Goal: Task Accomplishment & Management: Manage account settings

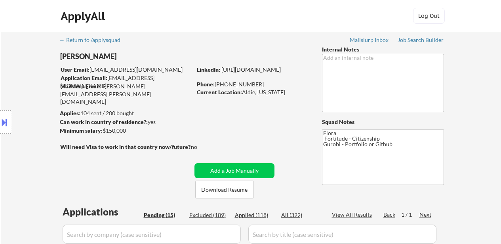
select select ""pending""
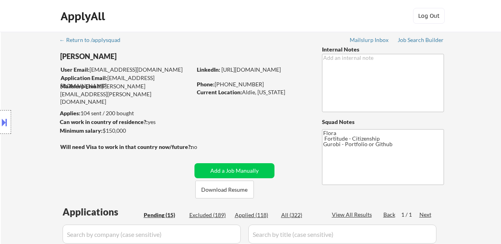
select select ""pending""
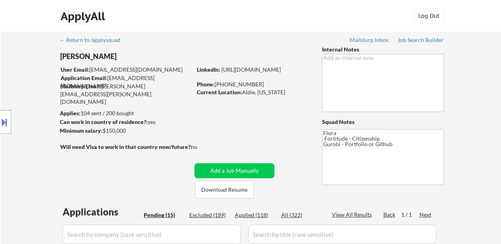
select select ""pending""
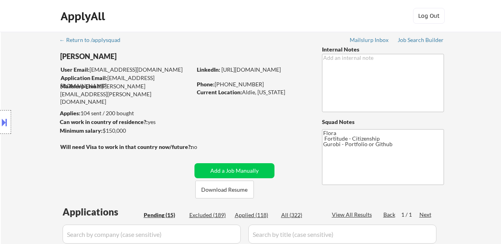
scroll to position [238, 0]
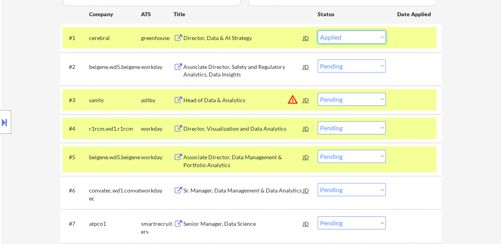
click at [318, 30] on select "Choose an option... Pending Applied Excluded (Questions) Excluded (Expired) Exc…" at bounding box center [352, 36] width 68 height 13
select select ""pending""
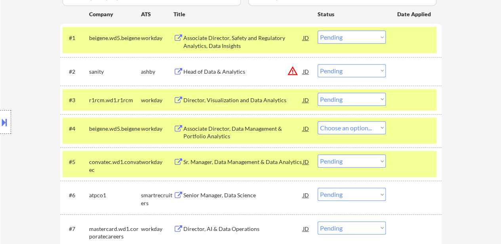
select select ""pending""
click at [361, 36] on select "Choose an option... Pending Applied Excluded (Questions) Excluded (Expired) Exc…" at bounding box center [352, 36] width 68 height 13
click at [318, 30] on select "Choose an option... Pending Applied Excluded (Questions) Excluded (Expired) Exc…" at bounding box center [352, 36] width 68 height 13
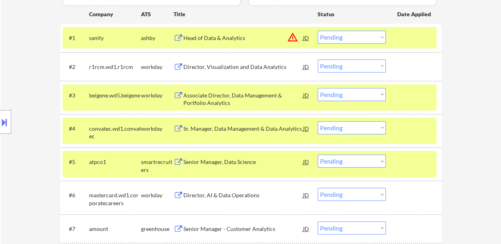
click at [365, 34] on select "Choose an option... Pending Applied Excluded (Questions) Excluded (Expired) Exc…" at bounding box center [352, 36] width 68 height 13
click at [318, 30] on select "Choose an option... Pending Applied Excluded (Questions) Excluded (Expired) Exc…" at bounding box center [352, 36] width 68 height 13
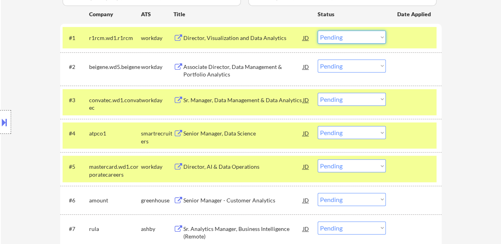
click at [365, 37] on select "Choose an option... Pending Applied Excluded (Questions) Excluded (Expired) Exc…" at bounding box center [352, 36] width 68 height 13
click at [318, 30] on select "Choose an option... Pending Applied Excluded (Questions) Excluded (Expired) Exc…" at bounding box center [352, 36] width 68 height 13
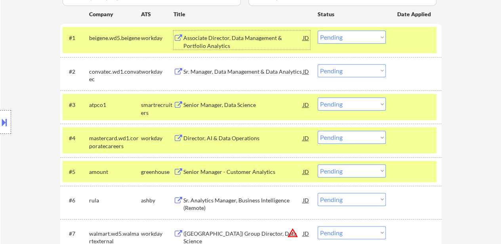
click at [226, 37] on div "Associate Director, Data Management & Portfolio Analytics" at bounding box center [243, 41] width 120 height 15
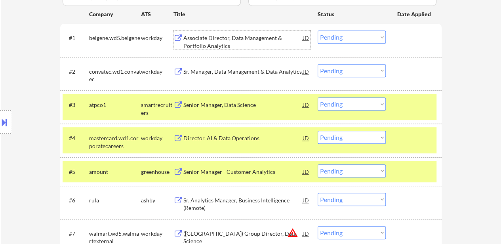
click at [416, 113] on div "#3 atpco1 smartrecruiters Senior Manager, Data Science JD warning_amber Choose …" at bounding box center [250, 107] width 374 height 26
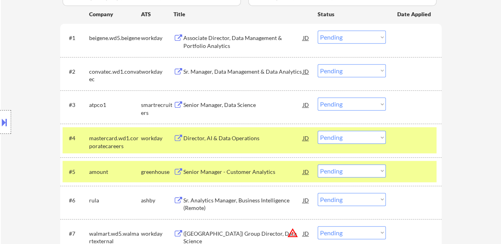
click at [416, 142] on div at bounding box center [414, 138] width 35 height 14
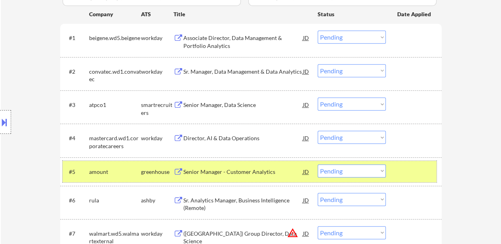
click at [409, 175] on div at bounding box center [414, 171] width 35 height 14
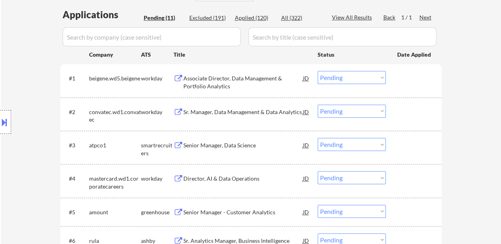
scroll to position [158, 0]
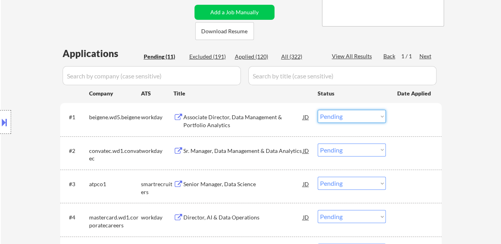
click at [372, 112] on select "Choose an option... Pending Applied Excluded (Questions) Excluded (Expired) Exc…" at bounding box center [352, 116] width 68 height 13
click at [318, 110] on select "Choose an option... Pending Applied Excluded (Questions) Excluded (Expired) Exc…" at bounding box center [352, 116] width 68 height 13
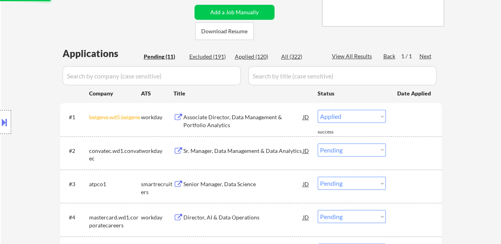
select select ""pending""
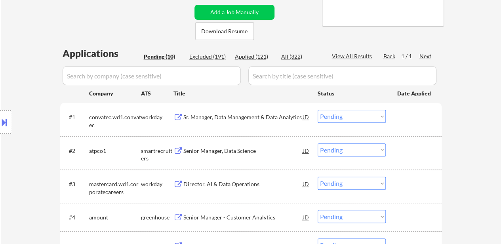
click at [278, 114] on div "Sr. Manager, Data Management & Data Analytics" at bounding box center [243, 117] width 120 height 8
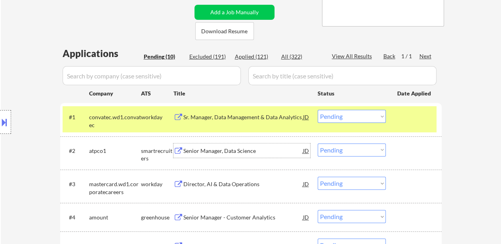
click at [242, 145] on div "Senior Manager, Data Science" at bounding box center [243, 150] width 120 height 14
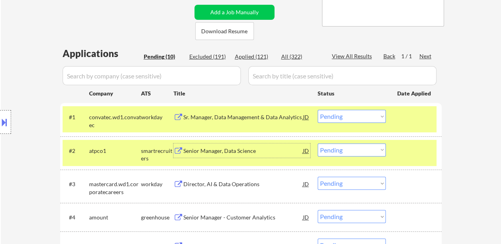
click at [242, 187] on div "Director, AI & Data Operations" at bounding box center [243, 184] width 120 height 8
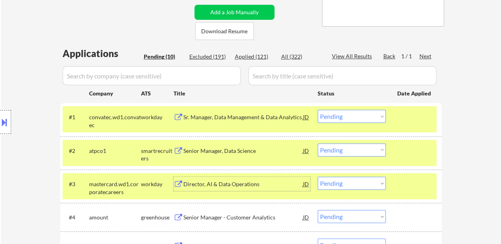
click at [342, 183] on select "Choose an option... Pending Applied Excluded (Questions) Excluded (Expired) Exc…" at bounding box center [352, 183] width 68 height 13
click at [318, 177] on select "Choose an option... Pending Applied Excluded (Questions) Excluded (Expired) Exc…" at bounding box center [352, 183] width 68 height 13
click at [239, 217] on div "Senior Manager - Customer Analytics" at bounding box center [243, 217] width 120 height 8
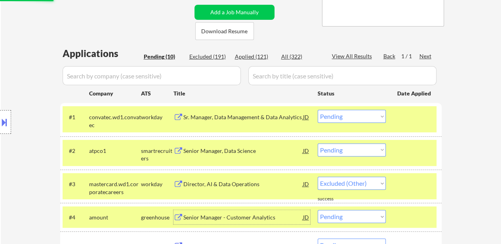
select select ""pending""
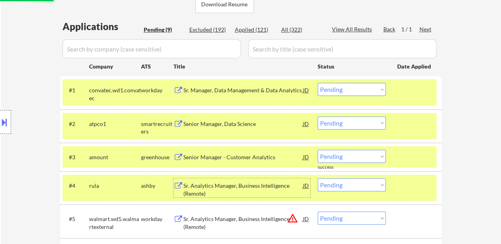
scroll to position [198, 0]
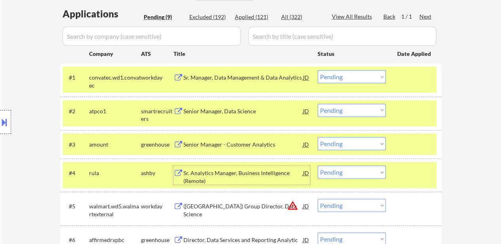
click at [412, 183] on div "#4 [PERSON_NAME] Analytics Manager, Business Intelligence (Remote) JD warning_a…" at bounding box center [250, 175] width 374 height 26
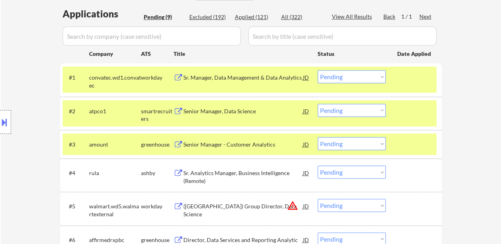
click at [232, 173] on div "Sr. Analytics Manager, Business Intelligence (Remote)" at bounding box center [243, 176] width 120 height 15
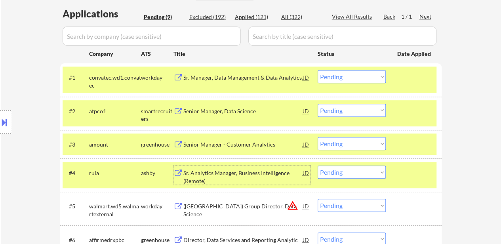
click at [364, 209] on select "Choose an option... Pending Applied Excluded (Questions) Excluded (Expired) Exc…" at bounding box center [352, 205] width 68 height 13
click at [318, 199] on select "Choose an option... Pending Applied Excluded (Questions) Excluded (Expired) Exc…" at bounding box center [352, 205] width 68 height 13
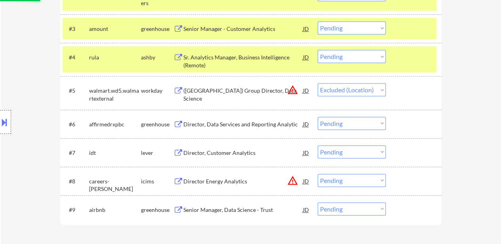
scroll to position [317, 0]
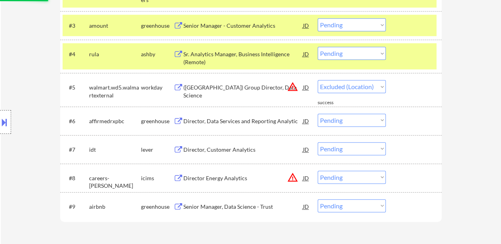
select select ""pending""
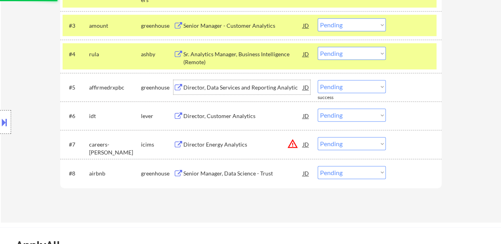
click at [216, 85] on div "Director, Data Services and Reporting Analytic" at bounding box center [243, 88] width 120 height 8
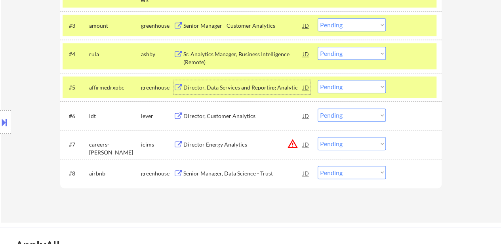
click at [218, 118] on div "Director, Customer Analytics" at bounding box center [243, 116] width 120 height 8
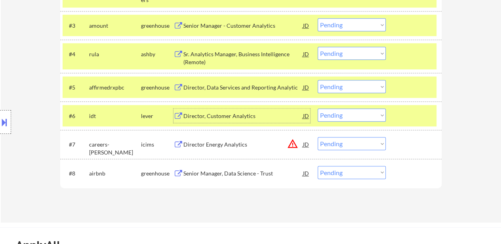
click at [237, 148] on div "Director Energy Analytics" at bounding box center [243, 144] width 120 height 14
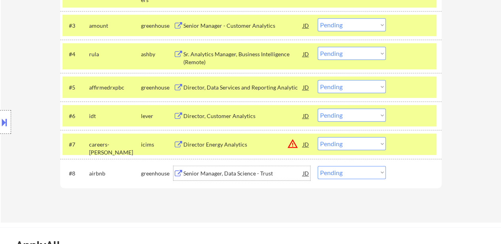
click at [243, 177] on div "Senior Manager, Data Science - Trust" at bounding box center [243, 173] width 120 height 8
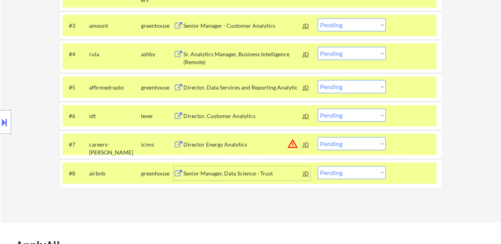
scroll to position [158, 0]
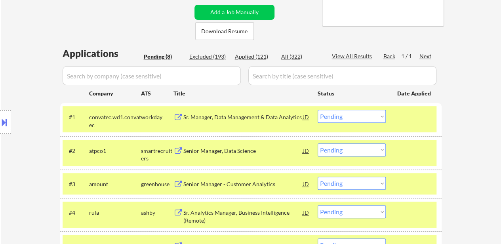
click at [349, 117] on select "Choose an option... Pending Applied Excluded (Questions) Excluded (Expired) Exc…" at bounding box center [352, 116] width 68 height 13
click at [318, 110] on select "Choose an option... Pending Applied Excluded (Questions) Excluded (Expired) Exc…" at bounding box center [352, 116] width 68 height 13
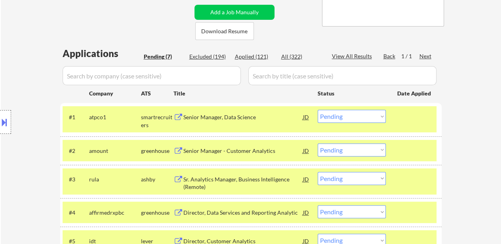
click at [352, 119] on select "Choose an option... Pending Applied Excluded (Questions) Excluded (Expired) Exc…" at bounding box center [352, 116] width 68 height 13
click at [318, 110] on select "Choose an option... Pending Applied Excluded (Questions) Excluded (Expired) Exc…" at bounding box center [352, 116] width 68 height 13
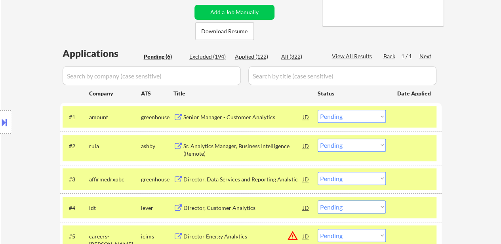
click at [344, 116] on select "Choose an option... Pending Applied Excluded (Questions) Excluded (Expired) Exc…" at bounding box center [352, 116] width 68 height 13
click at [318, 110] on select "Choose an option... Pending Applied Excluded (Questions) Excluded (Expired) Exc…" at bounding box center [352, 116] width 68 height 13
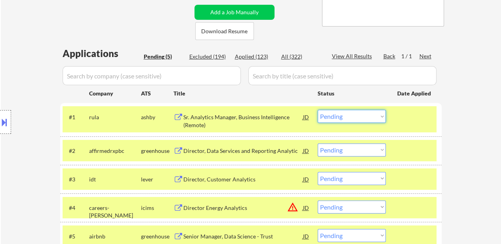
click at [353, 118] on select "Choose an option... Pending Applied Excluded (Questions) Excluded (Expired) Exc…" at bounding box center [352, 116] width 68 height 13
click at [318, 110] on select "Choose an option... Pending Applied Excluded (Questions) Excluded (Expired) Exc…" at bounding box center [352, 116] width 68 height 13
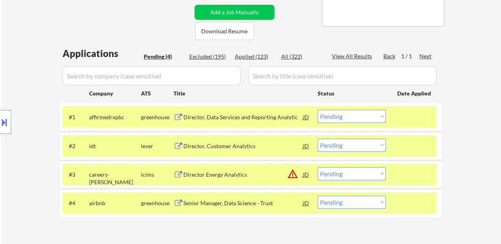
click at [341, 120] on select "Choose an option... Pending Applied Excluded (Questions) Excluded (Expired) Exc…" at bounding box center [352, 116] width 68 height 13
click at [318, 110] on select "Choose an option... Pending Applied Excluded (Questions) Excluded (Expired) Exc…" at bounding box center [352, 116] width 68 height 13
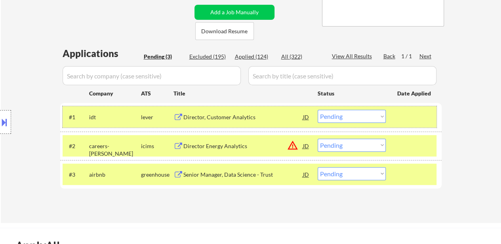
click at [337, 123] on div "#1 idt lever Director, Customer Analytics JD warning_amber Choose an option... …" at bounding box center [250, 116] width 374 height 21
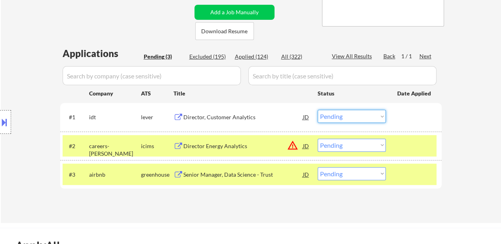
click at [338, 113] on select "Choose an option... Pending Applied Excluded (Questions) Excluded (Expired) Exc…" at bounding box center [352, 116] width 68 height 13
click at [318, 110] on select "Choose an option... Pending Applied Excluded (Questions) Excluded (Expired) Exc…" at bounding box center [352, 116] width 68 height 13
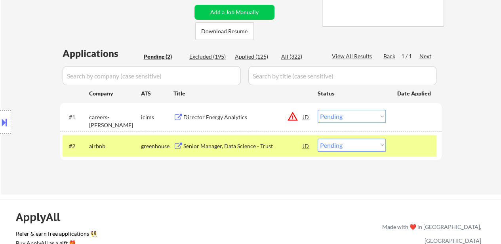
drag, startPoint x: 357, startPoint y: 116, endPoint x: 356, endPoint y: 121, distance: 4.8
click at [358, 116] on select "Choose an option... Pending Applied Excluded (Questions) Excluded (Expired) Exc…" at bounding box center [352, 116] width 68 height 13
click at [318, 110] on select "Choose an option... Pending Applied Excluded (Questions) Excluded (Expired) Exc…" at bounding box center [352, 116] width 68 height 13
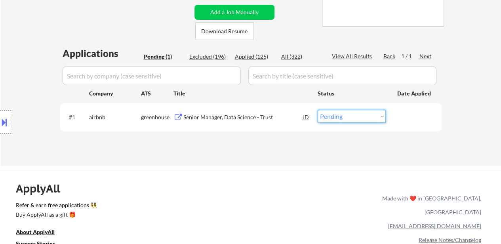
click at [344, 116] on select "Choose an option... Pending Applied Excluded (Questions) Excluded (Expired) Exc…" at bounding box center [352, 116] width 68 height 13
select select ""applied""
click at [318, 110] on select "Choose an option... Pending Applied Excluded (Questions) Excluded (Expired) Exc…" at bounding box center [352, 116] width 68 height 13
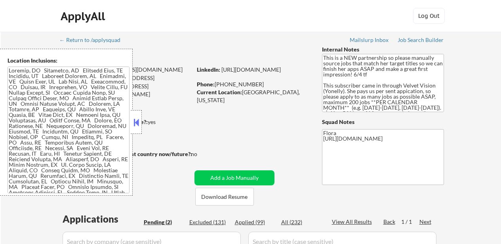
select select ""pending""
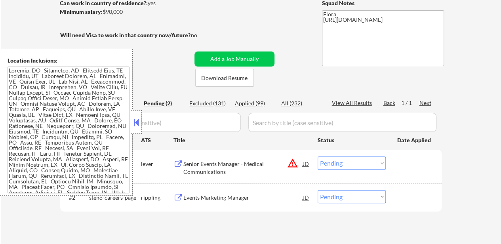
click at [136, 124] on button at bounding box center [136, 122] width 9 height 12
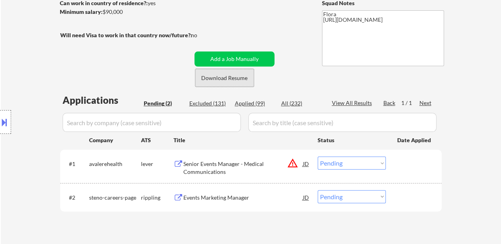
click at [229, 74] on button "Download Resume" at bounding box center [224, 78] width 59 height 18
click at [242, 166] on div "Senior Events Manager - Medical Communications" at bounding box center [243, 167] width 120 height 15
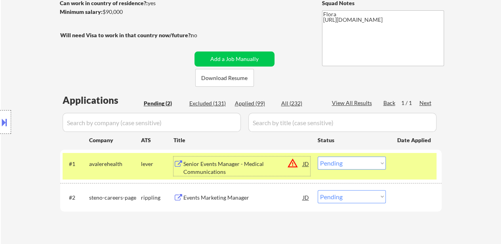
click at [227, 200] on div "Events Marketing Manager" at bounding box center [243, 198] width 120 height 8
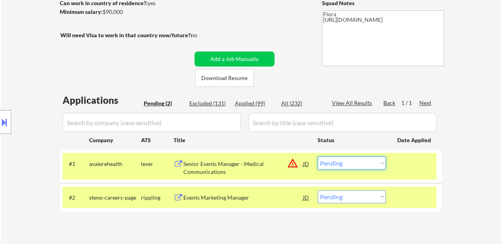
drag, startPoint x: 332, startPoint y: 164, endPoint x: 332, endPoint y: 177, distance: 12.7
click at [332, 164] on select "Choose an option... Pending Applied Excluded (Questions) Excluded (Expired) Exc…" at bounding box center [352, 162] width 68 height 13
click at [318, 156] on select "Choose an option... Pending Applied Excluded (Questions) Excluded (Expired) Exc…" at bounding box center [352, 162] width 68 height 13
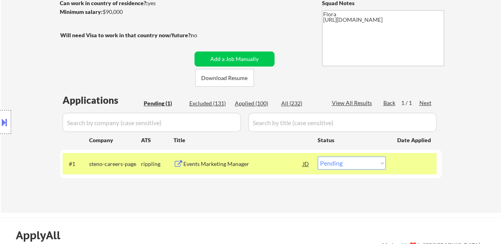
click at [211, 163] on div "Events Marketing Manager" at bounding box center [243, 164] width 120 height 8
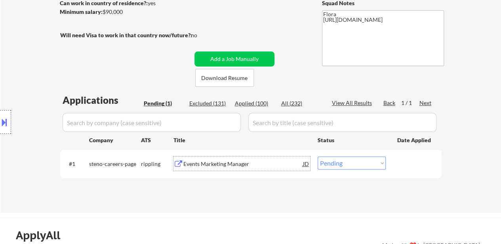
click at [213, 162] on div "Events Marketing Manager" at bounding box center [243, 164] width 120 height 8
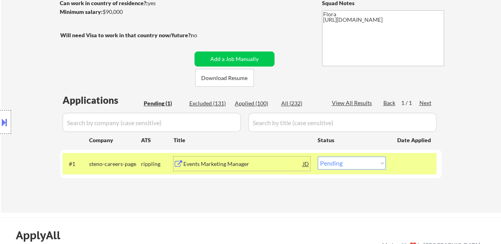
click at [340, 164] on select "Choose an option... Pending Applied Excluded (Questions) Excluded (Expired) Exc…" at bounding box center [352, 162] width 68 height 13
select select ""applied""
click at [318, 156] on select "Choose an option... Pending Applied Excluded (Questions) Excluded (Expired) Exc…" at bounding box center [352, 162] width 68 height 13
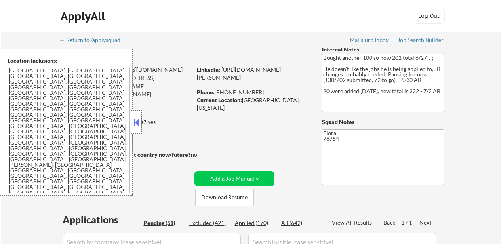
select select ""pending""
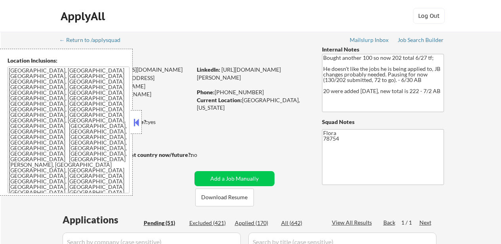
select select ""pending""
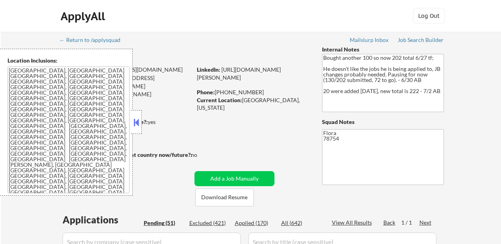
select select ""pending""
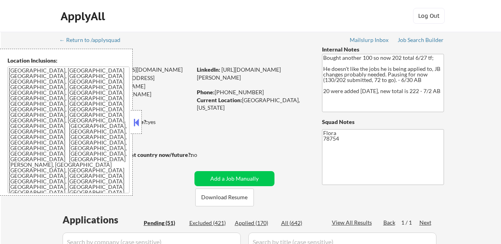
select select ""pending""
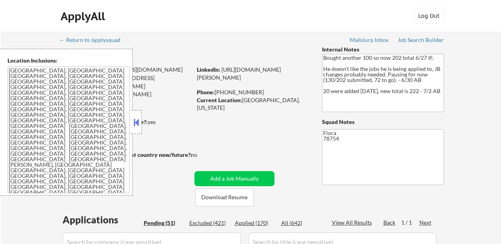
select select ""pending""
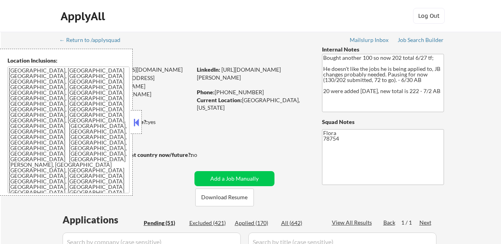
select select ""pending""
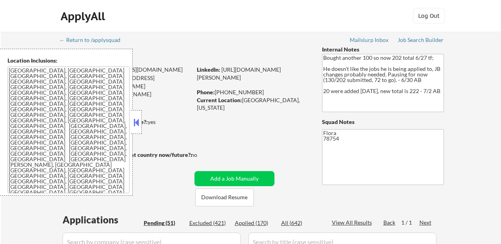
select select ""pending""
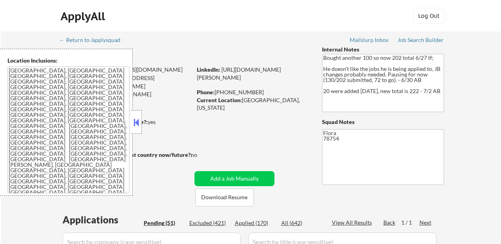
select select ""pending""
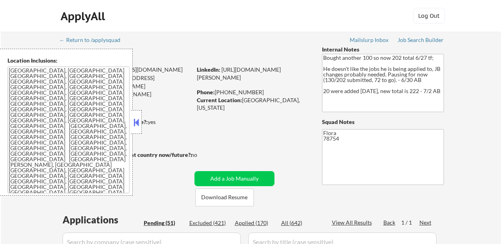
select select ""pending""
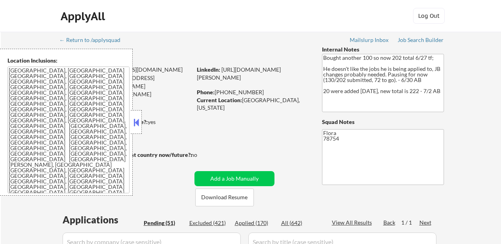
select select ""pending""
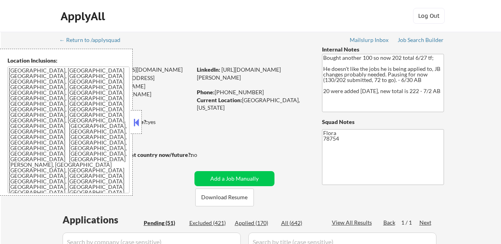
select select ""pending""
click at [238, 196] on button "Download Resume" at bounding box center [224, 197] width 59 height 18
click at [138, 124] on button at bounding box center [136, 122] width 9 height 12
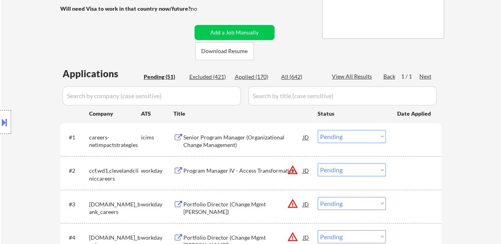
scroll to position [158, 0]
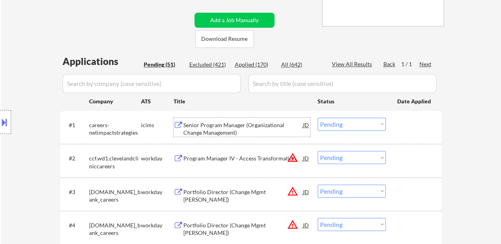
click at [266, 123] on div "Senior Program Manager (Organizational Change Management)" at bounding box center [243, 128] width 120 height 15
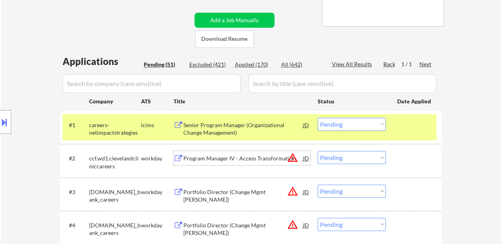
click at [212, 164] on div "​Program Manager IV - Access Transformation" at bounding box center [243, 158] width 120 height 14
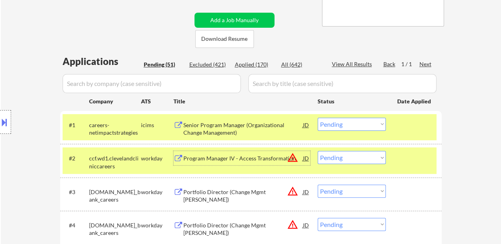
click at [262, 194] on div "Portfolio Director (Change Mgmt CoE)" at bounding box center [243, 195] width 120 height 15
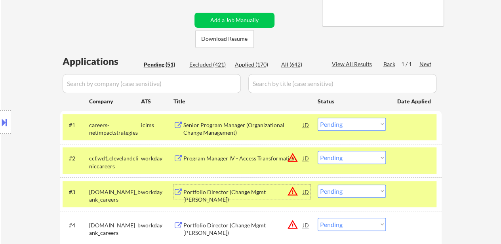
click at [202, 222] on div "Portfolio Director (Change Mgmt COE)" at bounding box center [243, 228] width 120 height 15
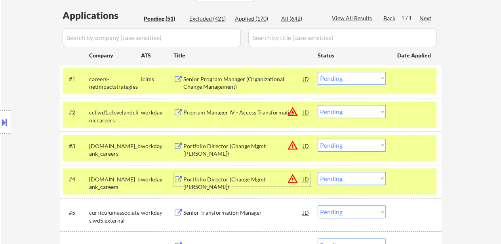
scroll to position [238, 0]
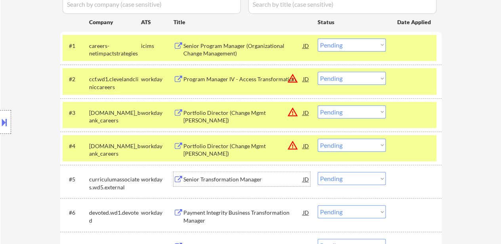
click at [231, 180] on div "Senior Transformation Manager" at bounding box center [243, 179] width 120 height 8
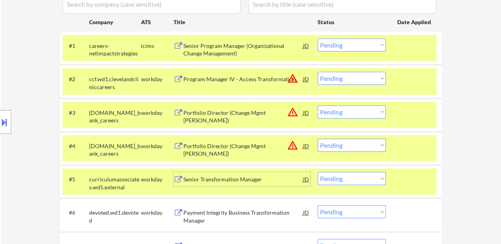
click at [343, 112] on select "Choose an option... Pending Applied Excluded (Questions) Excluded (Expired) Exc…" at bounding box center [352, 111] width 68 height 13
click at [318, 105] on select "Choose an option... Pending Applied Excluded (Questions) Excluded (Expired) Exc…" at bounding box center [352, 111] width 68 height 13
select select ""pending""
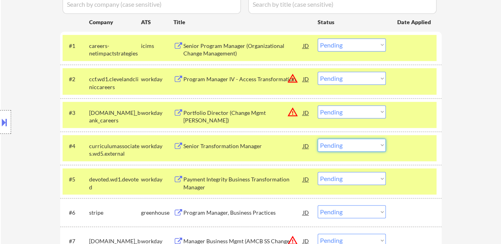
click at [348, 148] on select "Choose an option... Pending Applied Excluded (Questions) Excluded (Expired) Exc…" at bounding box center [352, 145] width 68 height 13
click at [318, 139] on select "Choose an option... Pending Applied Excluded (Questions) Excluded (Expired) Exc…" at bounding box center [352, 145] width 68 height 13
select select ""pending""
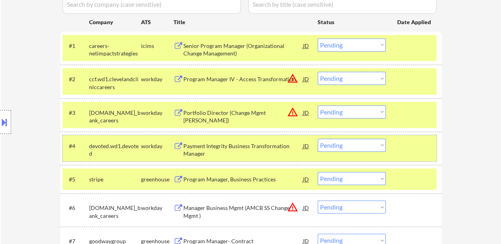
drag, startPoint x: 412, startPoint y: 150, endPoint x: 413, endPoint y: 158, distance: 8.0
click at [412, 150] on div at bounding box center [414, 146] width 35 height 14
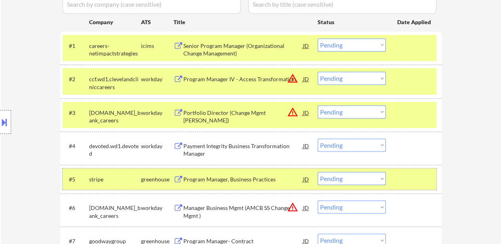
click at [412, 176] on div at bounding box center [414, 179] width 35 height 14
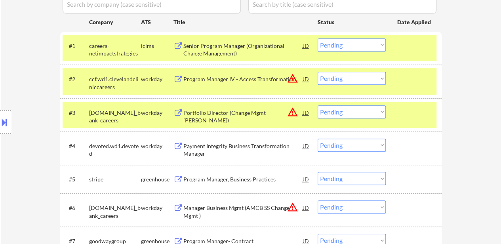
click at [237, 148] on div "Payment Integrity Business Transformation Manager" at bounding box center [243, 149] width 120 height 15
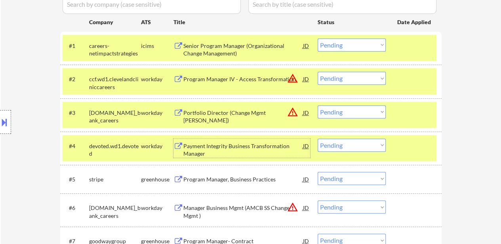
click at [226, 175] on div "Program Manager, Business Practices" at bounding box center [243, 179] width 120 height 14
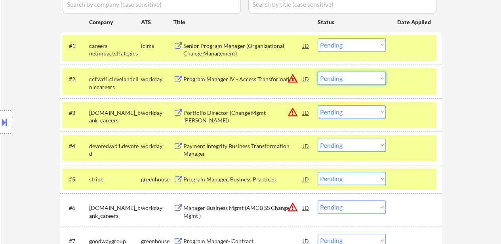
click at [356, 79] on select "Choose an option... Pending Applied Excluded (Questions) Excluded (Expired) Exc…" at bounding box center [352, 78] width 68 height 13
click at [318, 72] on select "Choose an option... Pending Applied Excluded (Questions) Excluded (Expired) Exc…" at bounding box center [352, 78] width 68 height 13
select select ""pending""
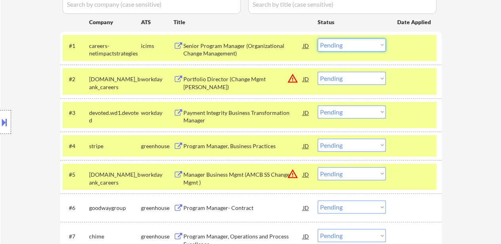
click at [372, 42] on select "Choose an option... Pending Applied Excluded (Questions) Excluded (Expired) Exc…" at bounding box center [352, 44] width 68 height 13
click at [318, 38] on select "Choose an option... Pending Applied Excluded (Questions) Excluded (Expired) Exc…" at bounding box center [352, 44] width 68 height 13
select select ""pending""
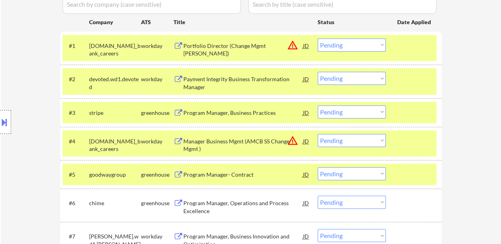
click at [355, 78] on select "Choose an option... Pending Applied Excluded (Questions) Excluded (Expired) Exc…" at bounding box center [352, 78] width 68 height 13
click at [318, 72] on select "Choose an option... Pending Applied Excluded (Questions) Excluded (Expired) Exc…" at bounding box center [352, 78] width 68 height 13
select select ""pending""
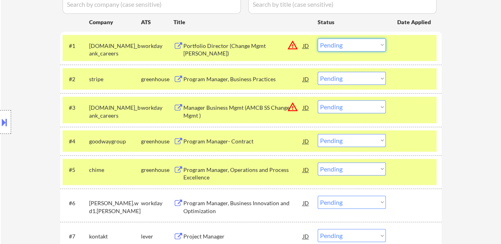
click at [356, 41] on select "Choose an option... Pending Applied Excluded (Questions) Excluded (Expired) Exc…" at bounding box center [352, 44] width 68 height 13
click at [318, 38] on select "Choose an option... Pending Applied Excluded (Questions) Excluded (Expired) Exc…" at bounding box center [352, 44] width 68 height 13
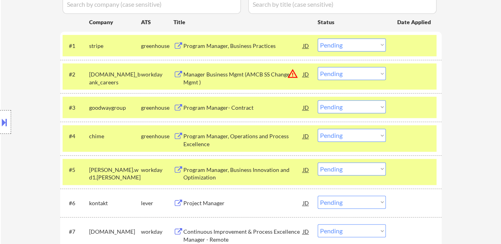
click at [357, 38] on select "Choose an option... Pending Applied Excluded (Questions) Excluded (Expired) Exc…" at bounding box center [352, 44] width 68 height 13
click at [318, 38] on select "Choose an option... Pending Applied Excluded (Questions) Excluded (Expired) Exc…" at bounding box center [352, 44] width 68 height 13
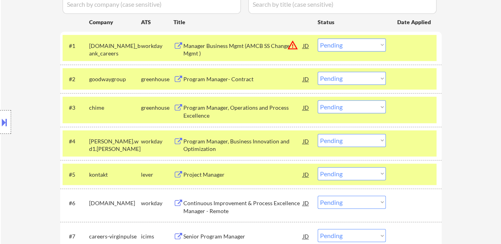
click at [333, 42] on select "Choose an option... Pending Applied Excluded (Questions) Excluded (Expired) Exc…" at bounding box center [352, 44] width 68 height 13
click at [318, 38] on select "Choose an option... Pending Applied Excluded (Questions) Excluded (Expired) Exc…" at bounding box center [352, 44] width 68 height 13
select select ""pending""
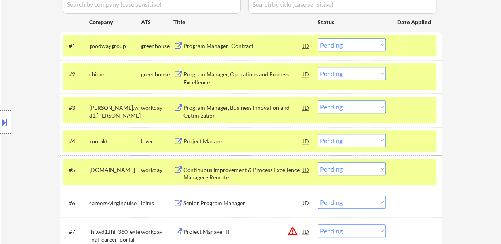
click at [417, 46] on div at bounding box center [414, 45] width 35 height 14
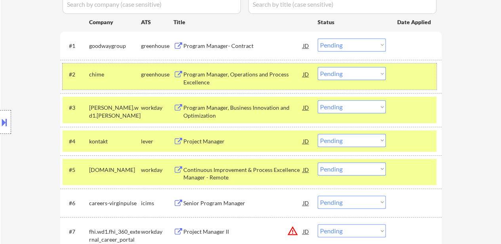
click at [416, 67] on div at bounding box center [414, 74] width 35 height 14
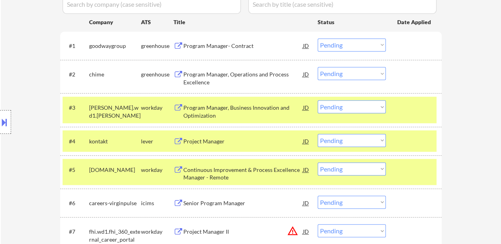
click at [411, 112] on div at bounding box center [414, 107] width 35 height 14
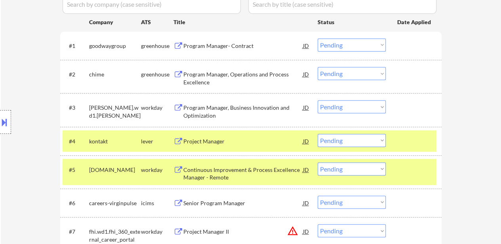
click at [403, 154] on div "#4 kontakt lever Project Manager JD warning_amber Choose an option... Pending A…" at bounding box center [250, 141] width 381 height 29
click at [400, 174] on div at bounding box center [414, 169] width 35 height 14
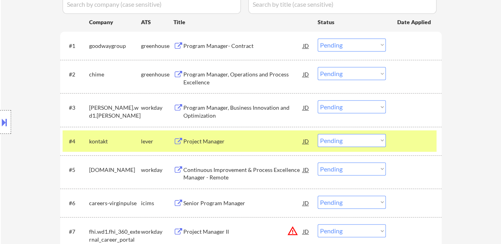
click at [229, 43] on div "Program Manager- Contract" at bounding box center [243, 46] width 120 height 8
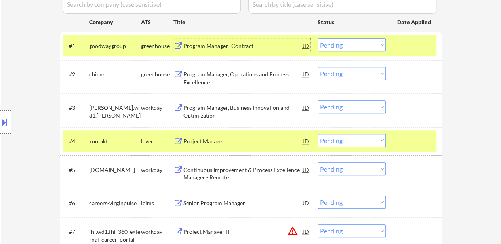
click at [233, 78] on div "Program Manager, Operations and Process Excellence" at bounding box center [243, 77] width 120 height 15
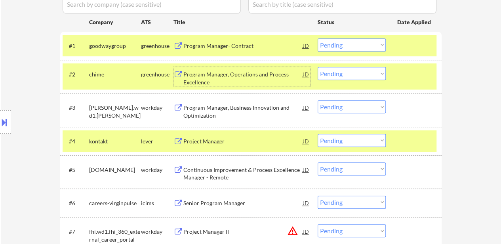
click at [252, 117] on div "Program Manager, Business Innovation and Optimization" at bounding box center [243, 111] width 120 height 15
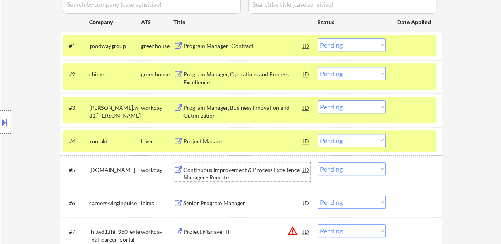
click at [230, 173] on div "Continuous Improvement & Process Excellence Manager - Remote" at bounding box center [243, 173] width 120 height 15
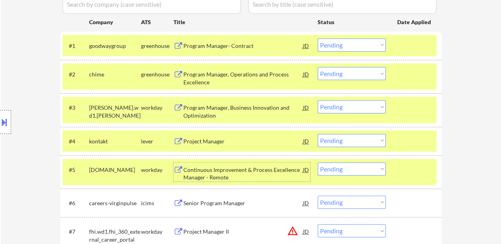
click at [358, 74] on select "Choose an option... Pending Applied Excluded (Questions) Excluded (Expired) Exc…" at bounding box center [352, 73] width 68 height 13
click at [318, 67] on select "Choose an option... Pending Applied Excluded (Questions) Excluded (Expired) Exc…" at bounding box center [352, 73] width 68 height 13
select select ""pending""
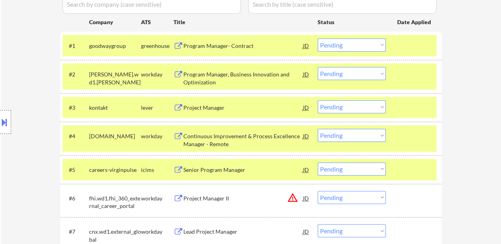
click at [403, 134] on div at bounding box center [414, 136] width 35 height 14
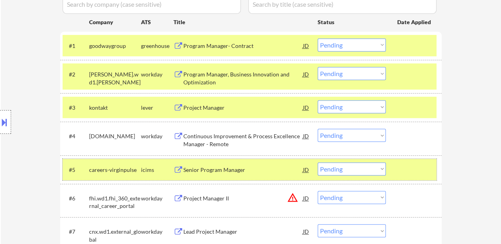
click at [407, 162] on div at bounding box center [414, 169] width 35 height 14
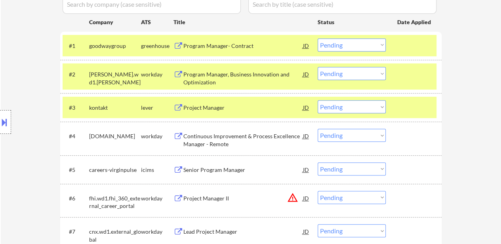
click at [220, 109] on div "Project Manager" at bounding box center [243, 108] width 120 height 8
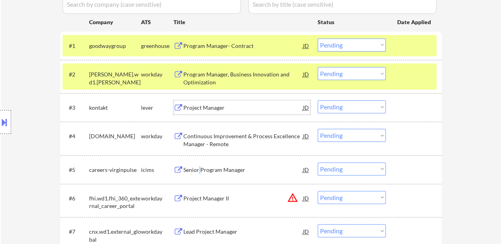
click at [200, 174] on div "Senior Program Manager" at bounding box center [243, 169] width 120 height 14
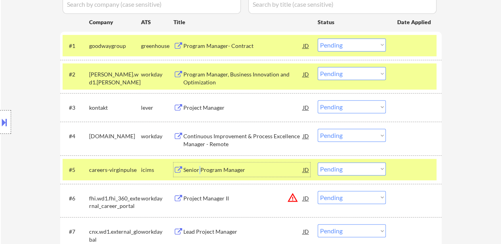
click at [344, 170] on select "Choose an option... Pending Applied Excluded (Questions) Excluded (Expired) Exc…" at bounding box center [352, 168] width 68 height 13
click at [318, 162] on select "Choose an option... Pending Applied Excluded (Questions) Excluded (Expired) Exc…" at bounding box center [352, 168] width 68 height 13
click at [212, 198] on div "Project Manager II" at bounding box center [243, 198] width 120 height 8
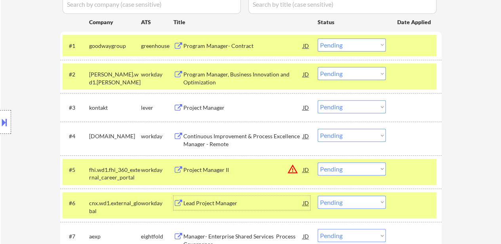
click at [350, 171] on select "Choose an option... Pending Applied Excluded (Questions) Excluded (Expired) Exc…" at bounding box center [352, 168] width 68 height 13
click at [318, 162] on select "Choose an option... Pending Applied Excluded (Questions) Excluded (Expired) Exc…" at bounding box center [352, 168] width 68 height 13
click at [236, 203] on div "Lead Project Manager" at bounding box center [243, 203] width 120 height 8
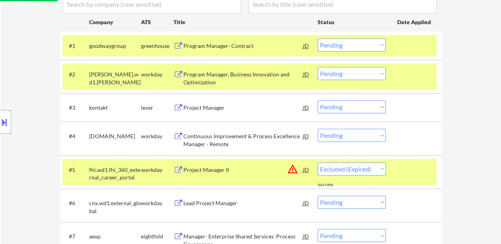
select select ""pending""
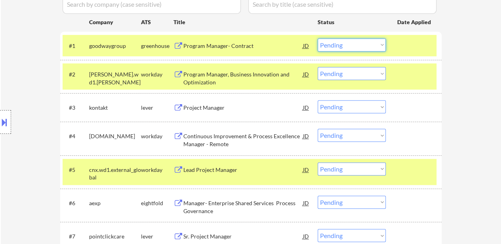
click at [354, 47] on select "Choose an option... Pending Applied Excluded (Questions) Excluded (Expired) Exc…" at bounding box center [352, 44] width 68 height 13
click at [318, 38] on select "Choose an option... Pending Applied Excluded (Questions) Excluded (Expired) Exc…" at bounding box center [352, 44] width 68 height 13
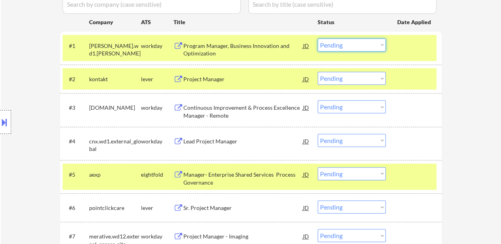
drag, startPoint x: 329, startPoint y: 45, endPoint x: 330, endPoint y: 49, distance: 4.1
click at [329, 45] on select "Choose an option... Pending Applied Excluded (Questions) Excluded (Expired) Exc…" at bounding box center [352, 44] width 68 height 13
click at [318, 38] on select "Choose an option... Pending Applied Excluded (Questions) Excluded (Expired) Exc…" at bounding box center [352, 44] width 68 height 13
select select ""pending""
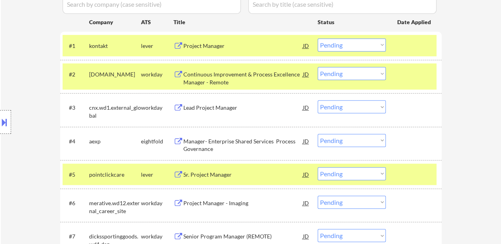
click at [352, 72] on select "Choose an option... Pending Applied Excluded (Questions) Excluded (Expired) Exc…" at bounding box center [352, 73] width 68 height 13
click at [318, 67] on select "Choose an option... Pending Applied Excluded (Questions) Excluded (Expired) Exc…" at bounding box center [352, 73] width 68 height 13
select select ""pending""
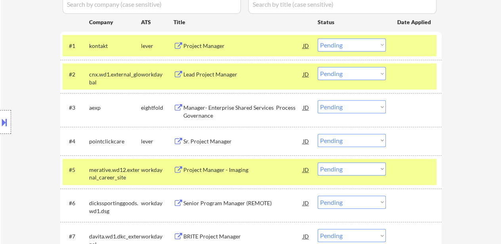
drag, startPoint x: 348, startPoint y: 44, endPoint x: 348, endPoint y: 51, distance: 7.1
click at [348, 44] on select "Choose an option... Pending Applied Excluded (Questions) Excluded (Expired) Exc…" at bounding box center [352, 44] width 68 height 13
click at [318, 38] on select "Choose an option... Pending Applied Excluded (Questions) Excluded (Expired) Exc…" at bounding box center [352, 44] width 68 height 13
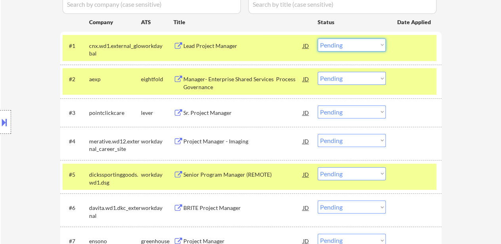
click at [350, 42] on select "Choose an option... Pending Applied Excluded (Questions) Excluded (Expired) Exc…" at bounding box center [352, 44] width 68 height 13
click at [318, 38] on select "Choose an option... Pending Applied Excluded (Questions) Excluded (Expired) Exc…" at bounding box center [352, 44] width 68 height 13
select select ""pending""
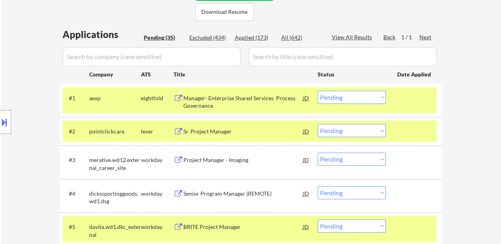
scroll to position [198, 0]
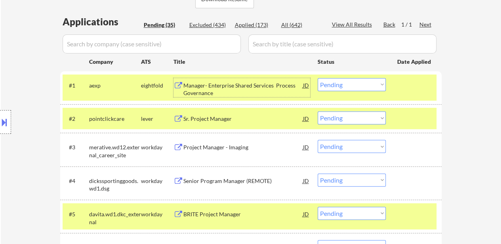
click at [237, 80] on div "Manager- Enterprise Shared Services Process Governance" at bounding box center [243, 87] width 120 height 19
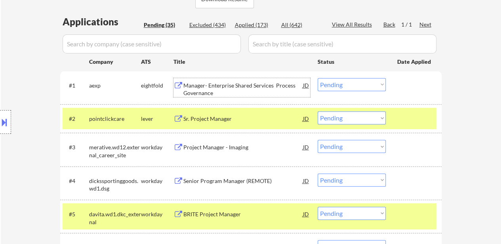
click at [223, 121] on div "Sr. Project Manager" at bounding box center [243, 119] width 120 height 8
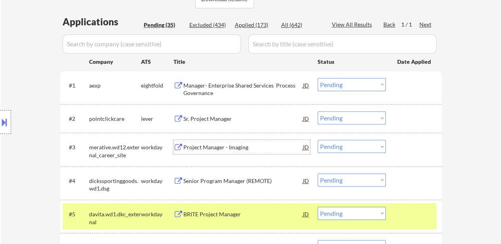
click at [223, 150] on div "Project Manager - Imaging" at bounding box center [243, 147] width 120 height 8
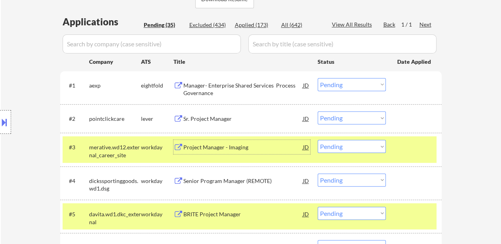
click at [235, 183] on div "Senior Program Manager (REMOTE)" at bounding box center [243, 181] width 120 height 8
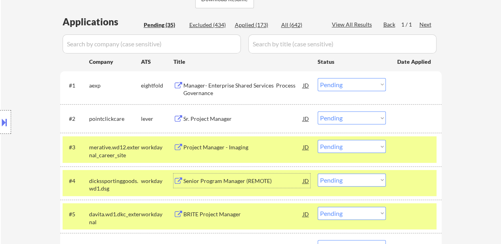
click at [202, 212] on div "BRITE Project Manager" at bounding box center [243, 214] width 120 height 8
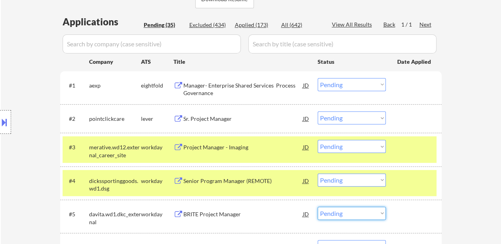
click at [356, 211] on select "Choose an option... Pending Applied Excluded (Questions) Excluded (Expired) Exc…" at bounding box center [352, 213] width 68 height 13
click at [318, 207] on select "Choose an option... Pending Applied Excluded (Questions) Excluded (Expired) Exc…" at bounding box center [352, 213] width 68 height 13
select select ""pending""
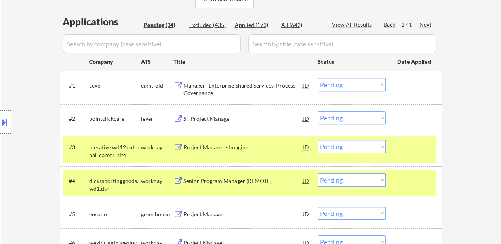
click at [359, 181] on select "Choose an option... Pending Applied Excluded (Questions) Excluded (Expired) Exc…" at bounding box center [352, 179] width 68 height 13
click at [318, 173] on select "Choose an option... Pending Applied Excluded (Questions) Excluded (Expired) Exc…" at bounding box center [352, 179] width 68 height 13
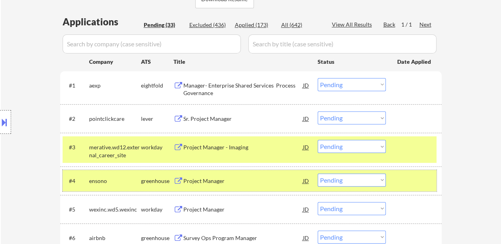
drag, startPoint x: 403, startPoint y: 171, endPoint x: 256, endPoint y: 171, distance: 147.3
click at [404, 171] on div "#4 ensono greenhouse Project Manager JD warning_amber Choose an option... Pendi…" at bounding box center [250, 180] width 374 height 21
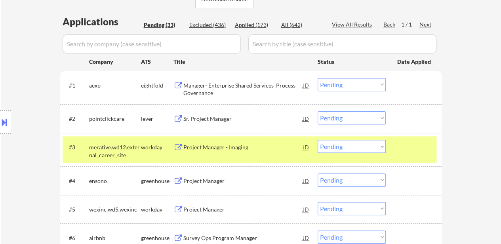
click at [215, 175] on div "Project Manager" at bounding box center [243, 180] width 120 height 14
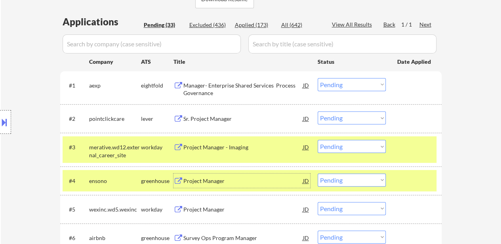
click at [207, 209] on div "Project Manager" at bounding box center [243, 210] width 120 height 8
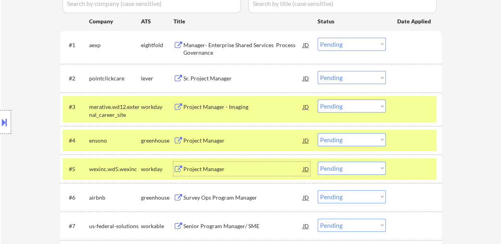
scroll to position [277, 0]
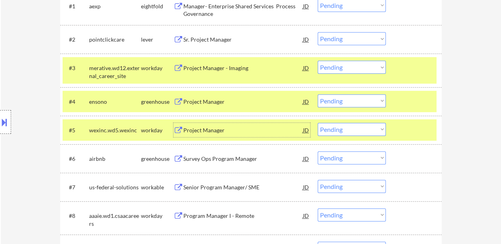
click at [349, 97] on select "Choose an option... Pending Applied Excluded (Questions) Excluded (Expired) Exc…" at bounding box center [352, 100] width 68 height 13
click at [318, 94] on select "Choose an option... Pending Applied Excluded (Questions) Excluded (Expired) Exc…" at bounding box center [352, 100] width 68 height 13
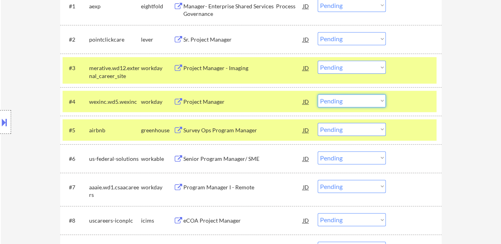
click at [346, 102] on select "Choose an option... Pending Applied Excluded (Questions) Excluded (Expired) Exc…" at bounding box center [352, 100] width 68 height 13
click at [318, 94] on select "Choose an option... Pending Applied Excluded (Questions) Excluded (Expired) Exc…" at bounding box center [352, 100] width 68 height 13
select select ""pending""
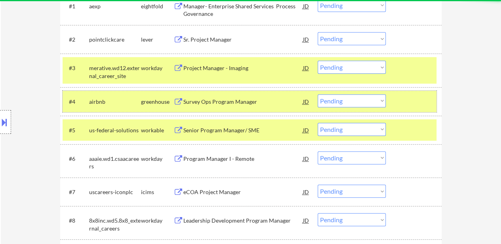
click at [399, 104] on div at bounding box center [414, 101] width 35 height 14
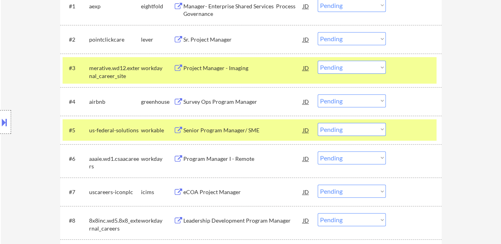
click at [393, 138] on div "#5 us-federal-solutions workable Senior Program Manager/ SME JD warning_amber C…" at bounding box center [250, 129] width 374 height 21
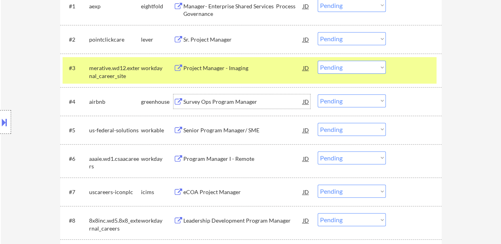
click at [223, 103] on div "Survey Ops Program Manager" at bounding box center [243, 102] width 120 height 8
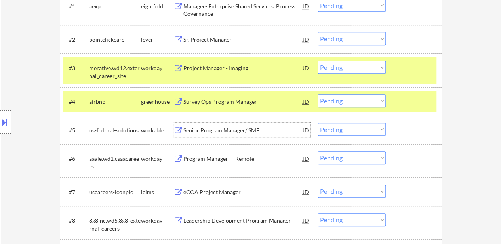
click at [205, 131] on div "Senior Program Manager/ SME" at bounding box center [243, 130] width 120 height 8
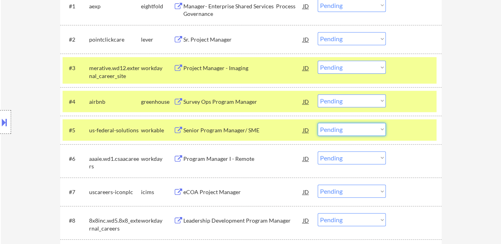
click at [339, 133] on select "Choose an option... Pending Applied Excluded (Questions) Excluded (Expired) Exc…" at bounding box center [352, 129] width 68 height 13
click at [318, 123] on select "Choose an option... Pending Applied Excluded (Questions) Excluded (Expired) Exc…" at bounding box center [352, 129] width 68 height 13
click at [229, 157] on div "Program Manager I - Remote" at bounding box center [243, 159] width 120 height 8
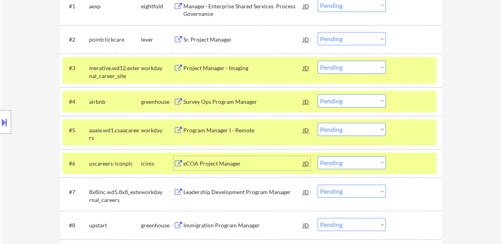
click at [344, 128] on select "Choose an option... Pending Applied Excluded (Questions) Excluded (Expired) Exc…" at bounding box center [352, 129] width 68 height 13
click at [318, 123] on select "Choose an option... Pending Applied Excluded (Questions) Excluded (Expired) Exc…" at bounding box center [352, 129] width 68 height 13
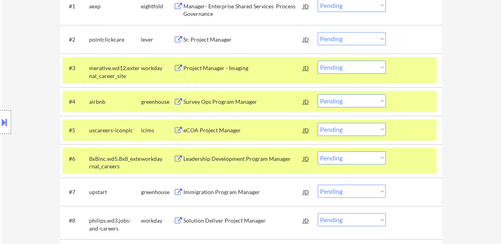
click at [405, 146] on div "#6 8x8inc.wd5.8x8_external_careers workday Leadership Development Program Manag…" at bounding box center [250, 160] width 381 height 33
click at [411, 126] on div at bounding box center [414, 130] width 35 height 14
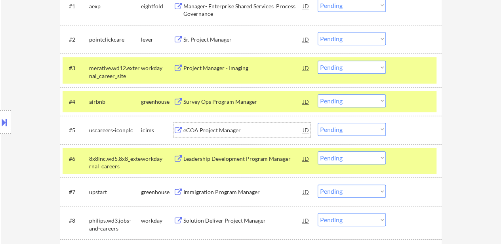
click at [232, 128] on div "eCOA Project Manager" at bounding box center [243, 130] width 120 height 8
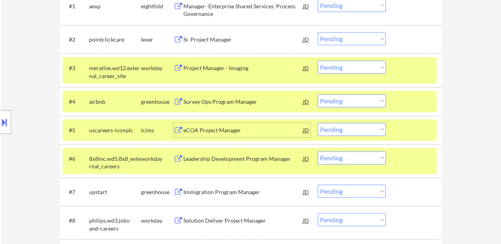
click at [336, 132] on select "Choose an option... Pending Applied Excluded (Questions) Excluded (Expired) Exc…" at bounding box center [352, 129] width 68 height 13
click at [318, 123] on select "Choose an option... Pending Applied Excluded (Questions) Excluded (Expired) Exc…" at bounding box center [352, 129] width 68 height 13
click at [241, 156] on div "Leadership Development Program Manager" at bounding box center [243, 159] width 120 height 8
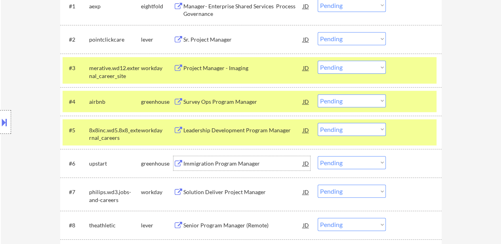
click at [337, 132] on select "Choose an option... Pending Applied Excluded (Questions) Excluded (Expired) Exc…" at bounding box center [352, 129] width 68 height 13
click at [318, 123] on select "Choose an option... Pending Applied Excluded (Questions) Excluded (Expired) Exc…" at bounding box center [352, 129] width 68 height 13
click at [238, 162] on div "Immigration Program Manager" at bounding box center [243, 164] width 120 height 8
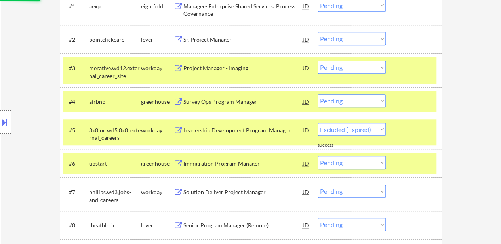
select select ""pending""
